Goal: Transaction & Acquisition: Subscribe to service/newsletter

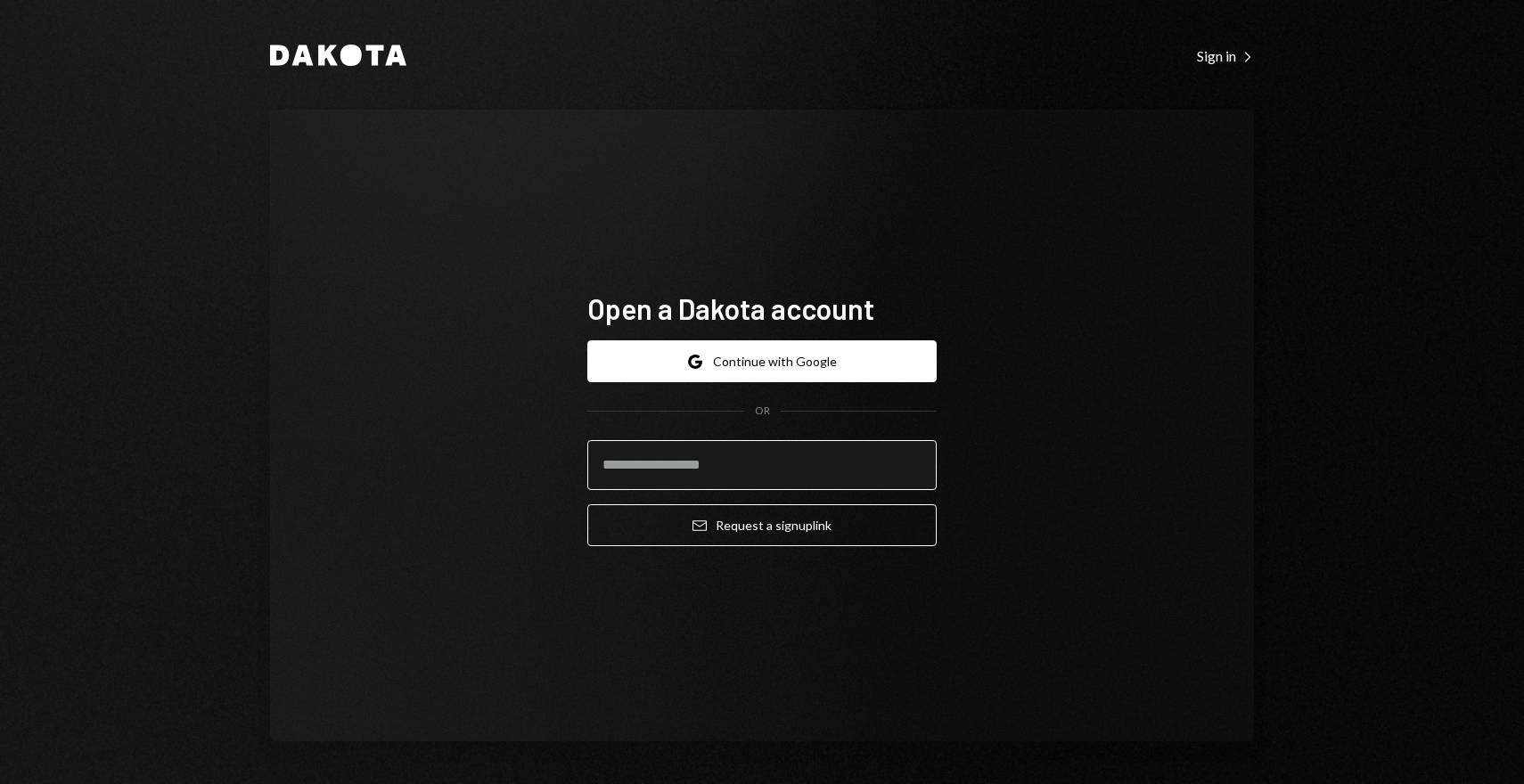
click at [836, 455] on input "email" at bounding box center [762, 464] width 349 height 50
type input "**********"
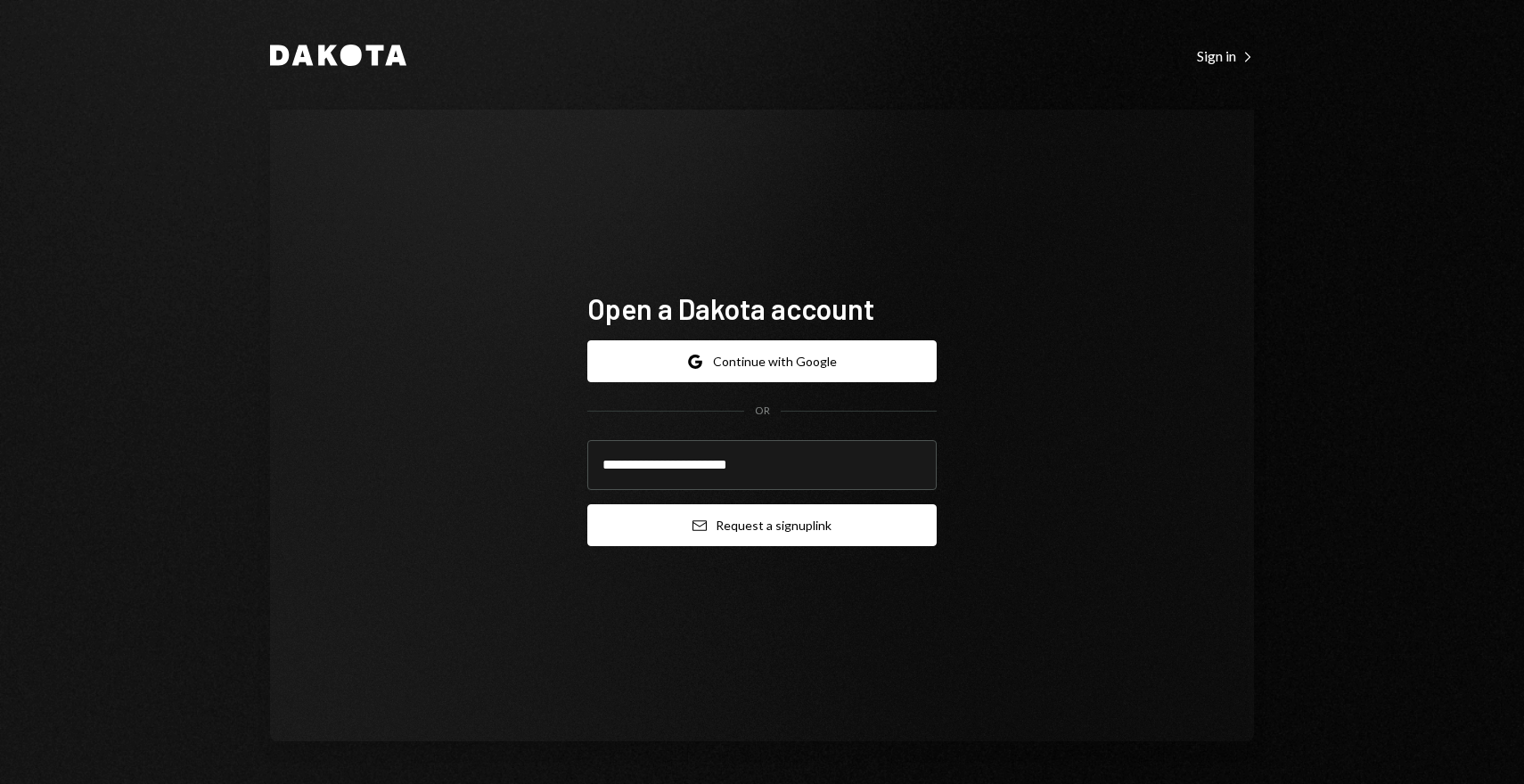
click at [790, 530] on button "Email Request a sign up link" at bounding box center [762, 525] width 349 height 42
